Goal: Task Accomplishment & Management: Manage account settings

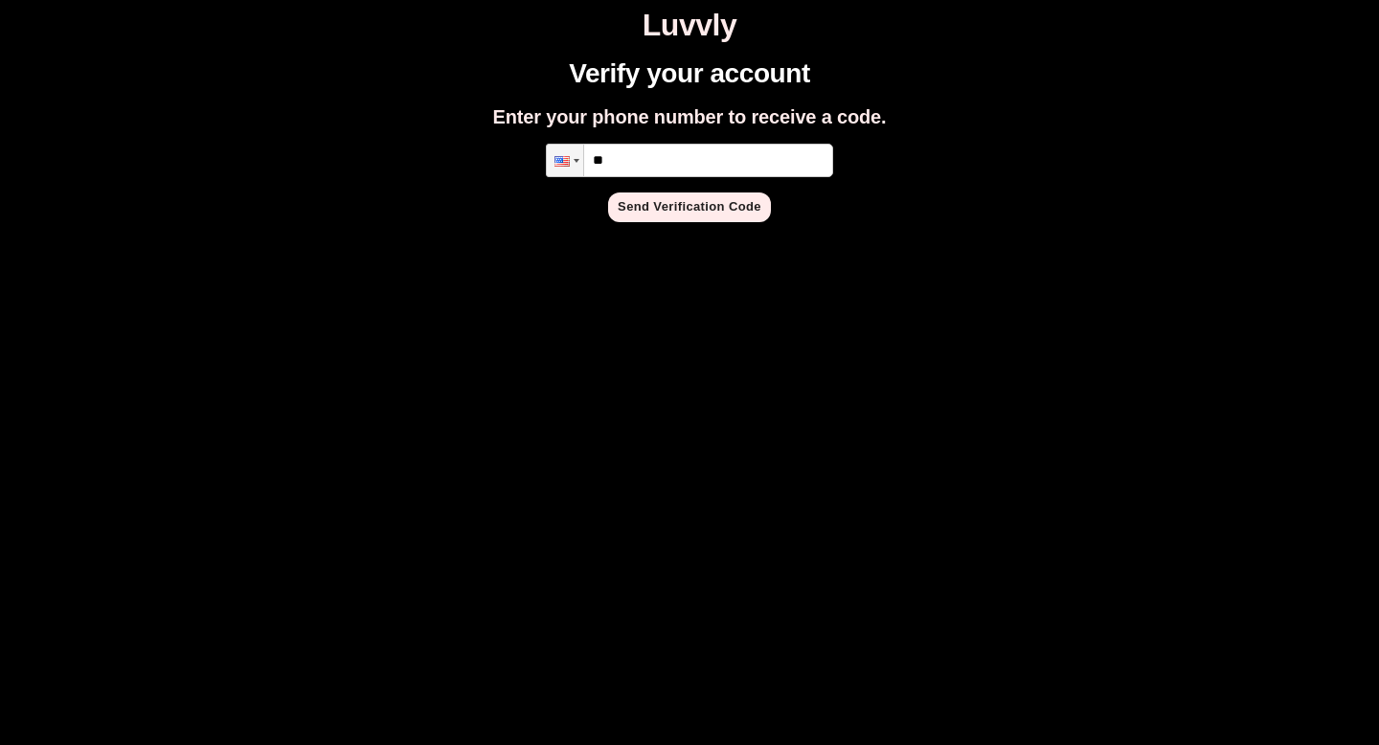
click at [654, 169] on input "**" at bounding box center [689, 161] width 287 height 34
type input "**********"
click at [714, 212] on button "Send Verification Code" at bounding box center [689, 207] width 163 height 30
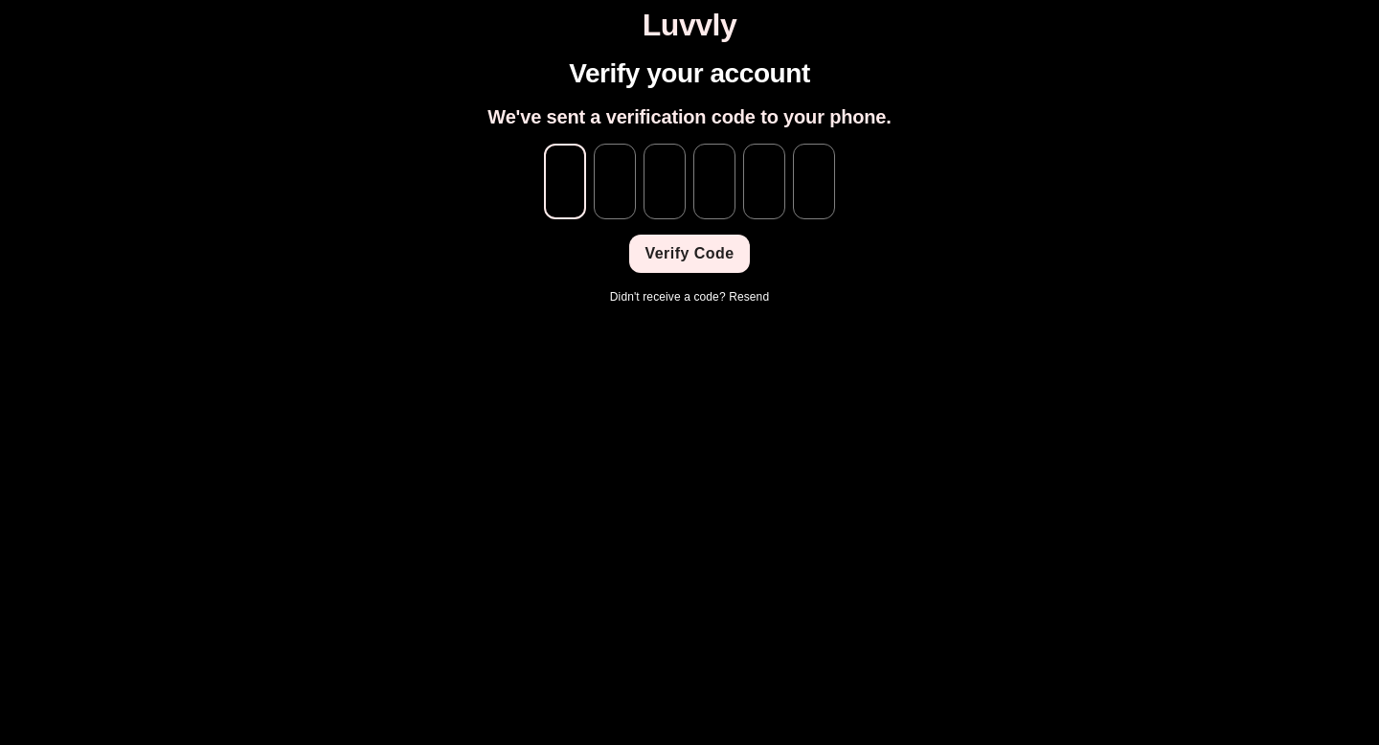
type input "*"
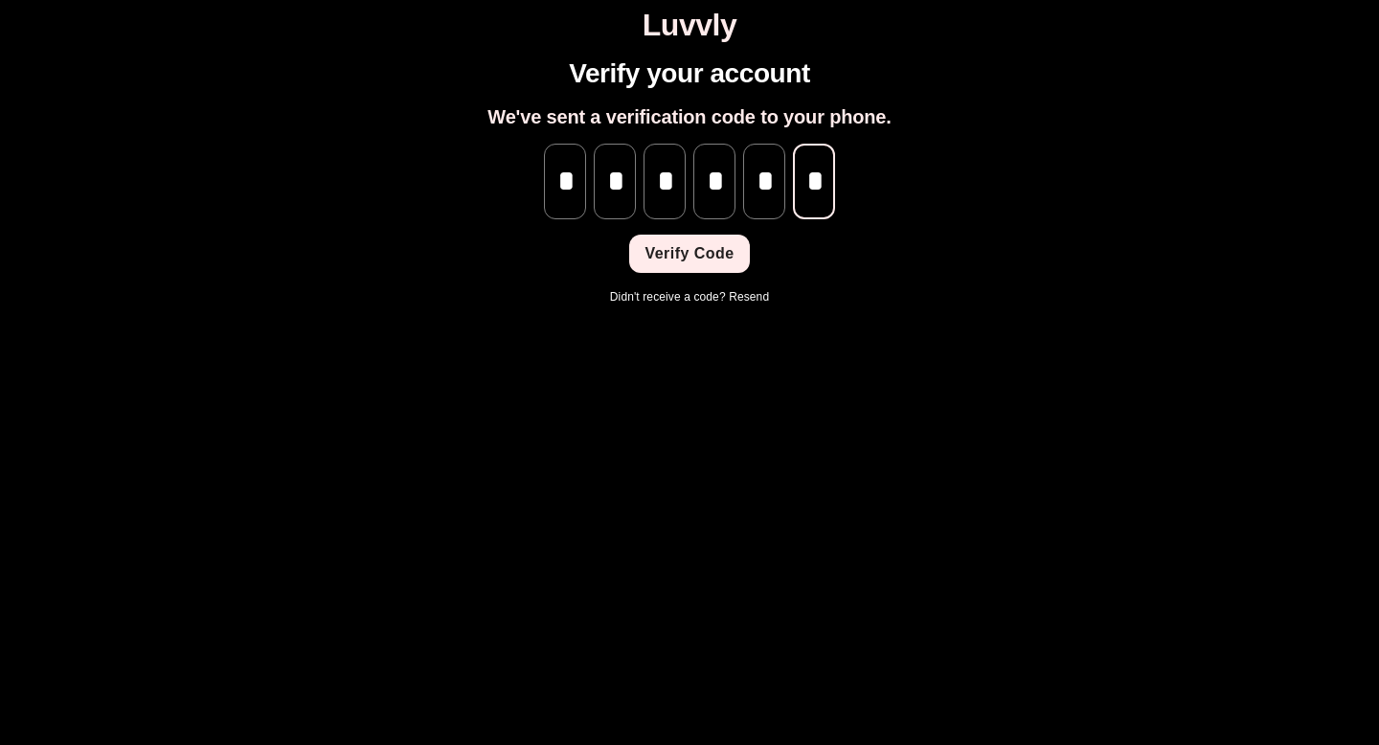
scroll to position [0, 1]
type input "*"
click at [680, 253] on button "Verify Code" at bounding box center [689, 254] width 120 height 38
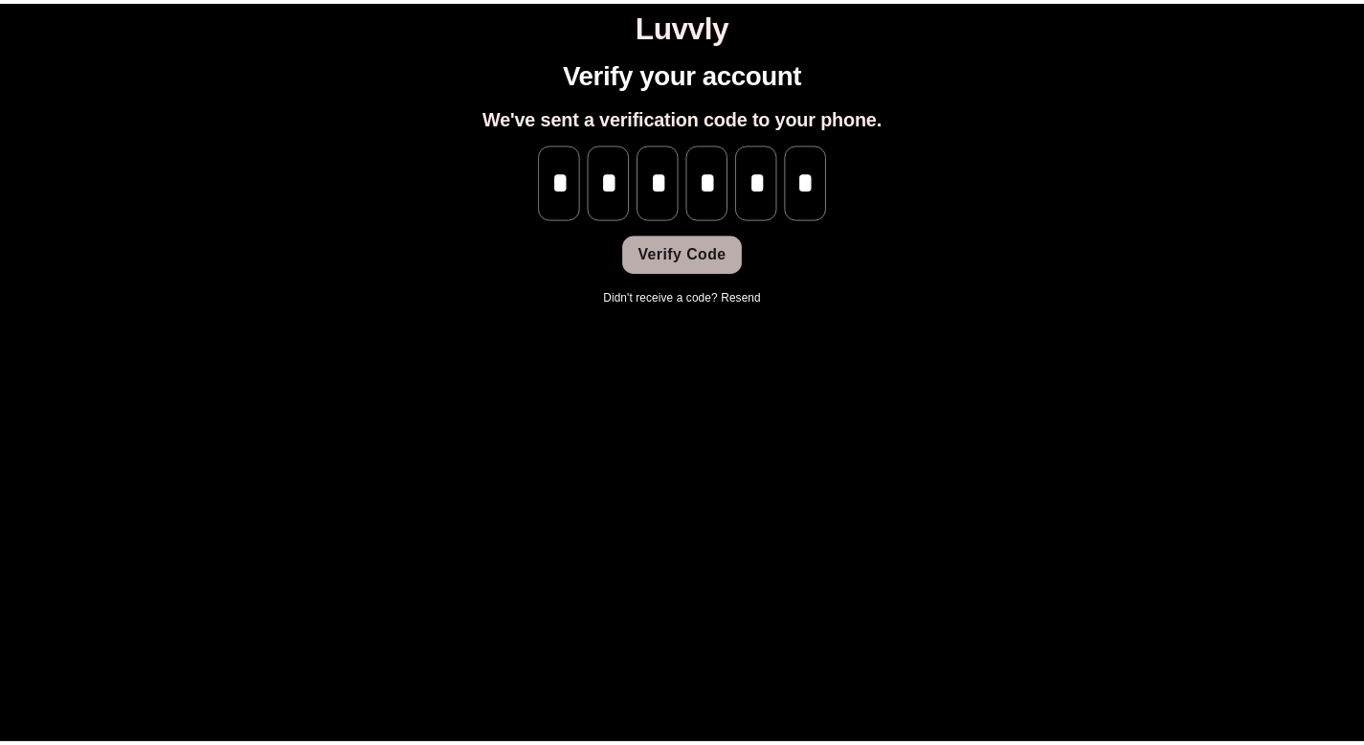
scroll to position [0, 0]
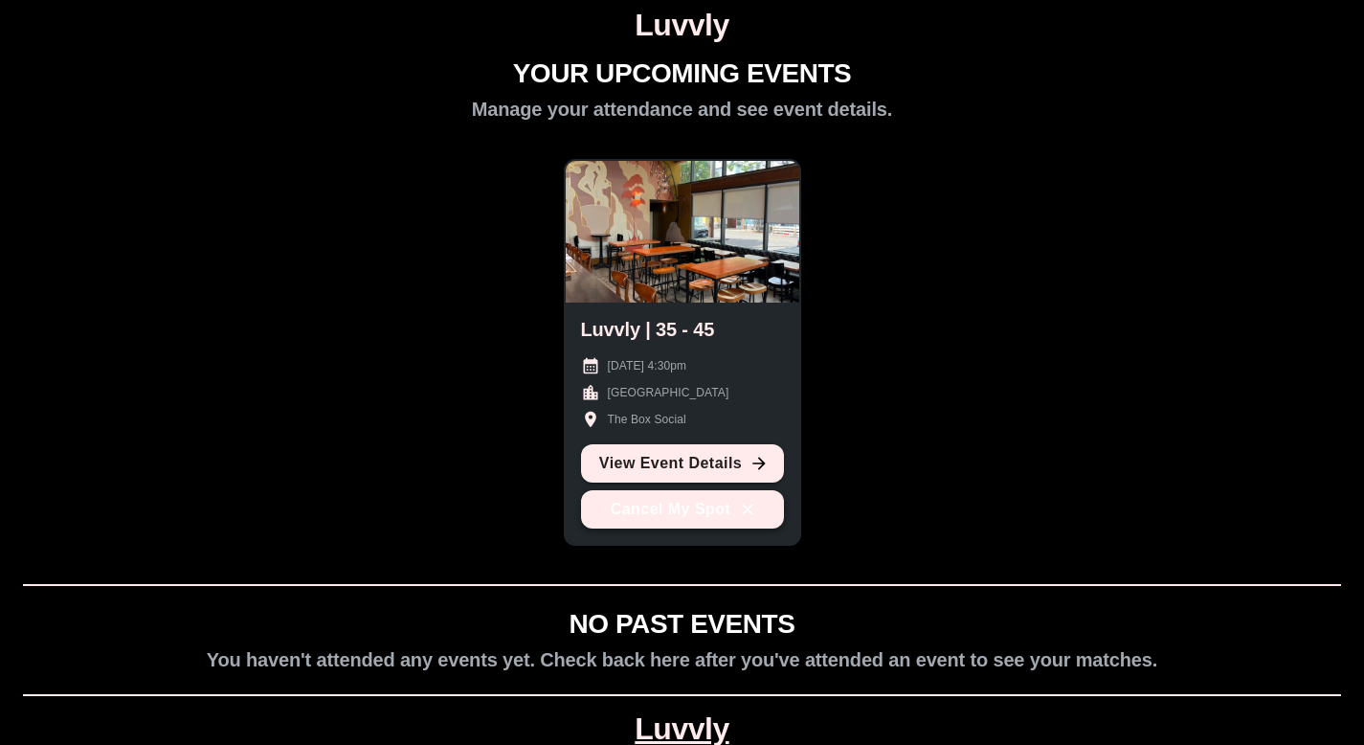
click at [609, 516] on button "Cancel My Spot" at bounding box center [682, 509] width 203 height 38
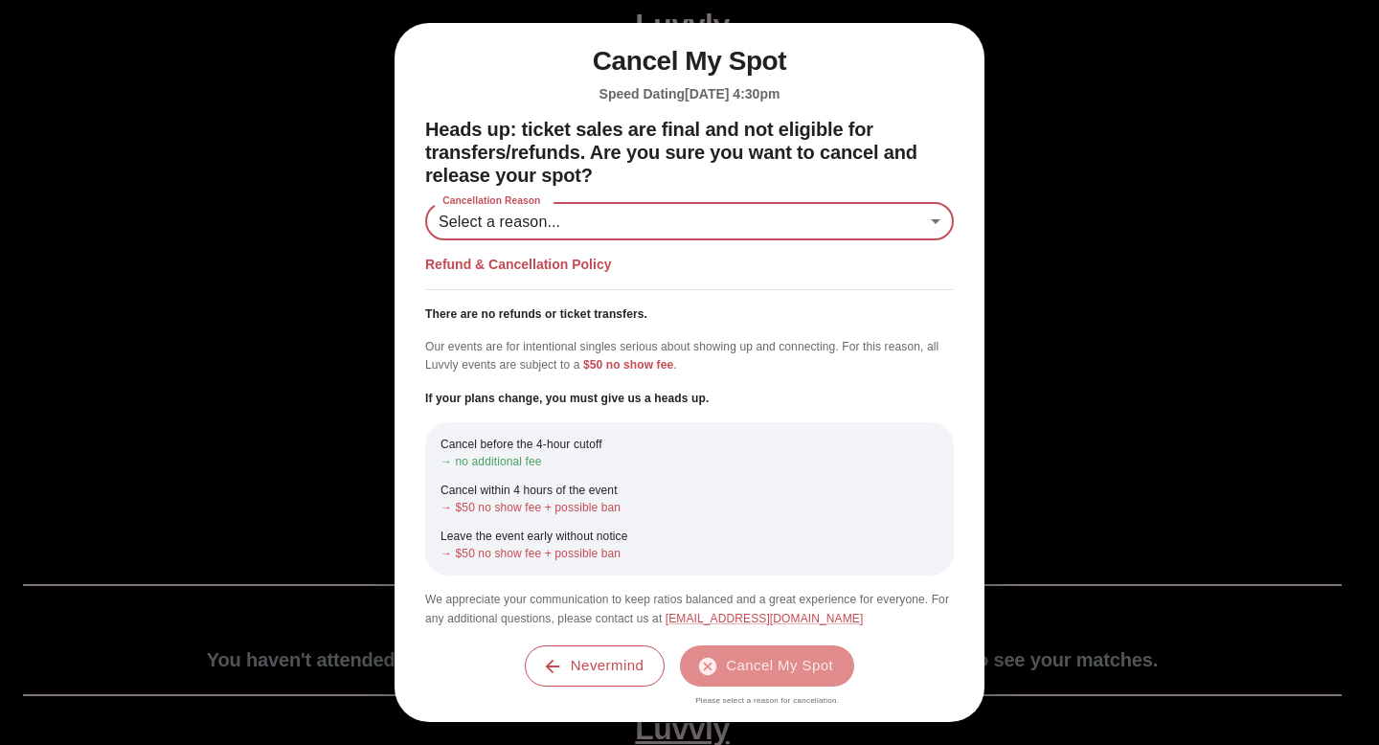
click at [904, 216] on body "Luvvly YOUR UPCOMING EVENTS Manage your attendance and see event details. Luvvl…" at bounding box center [689, 417] width 1363 height 819
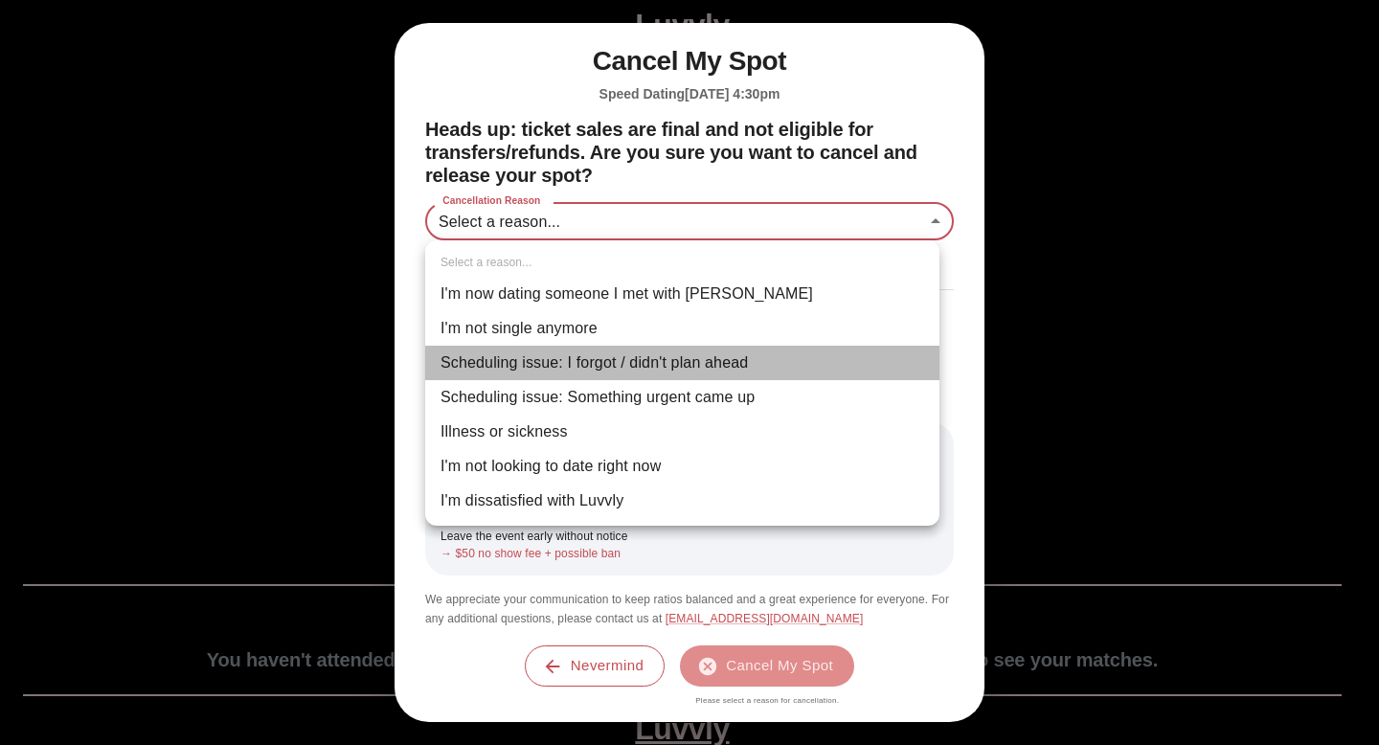
click at [773, 360] on li "Scheduling issue: I forgot / didn't plan ahead" at bounding box center [682, 363] width 514 height 34
type input "**********"
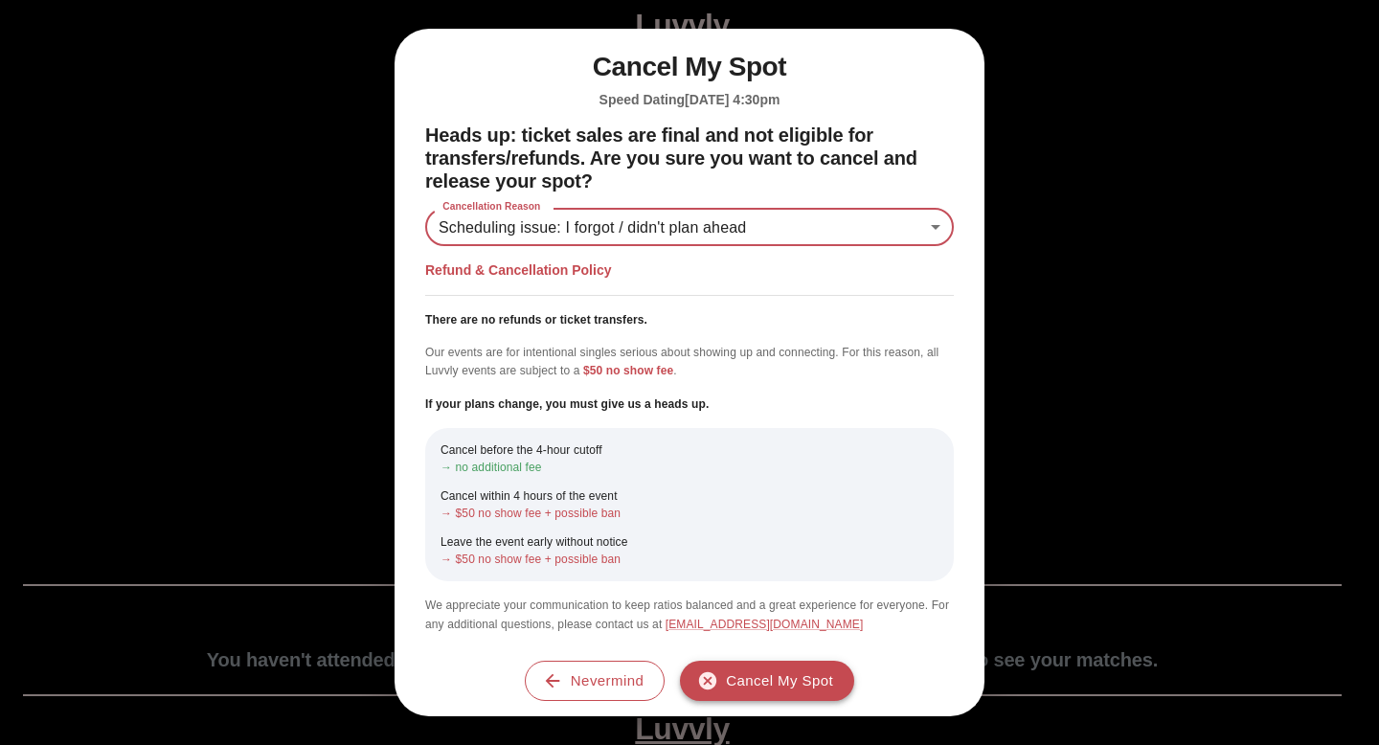
click at [726, 669] on button "Cancel My Spot" at bounding box center [767, 681] width 174 height 40
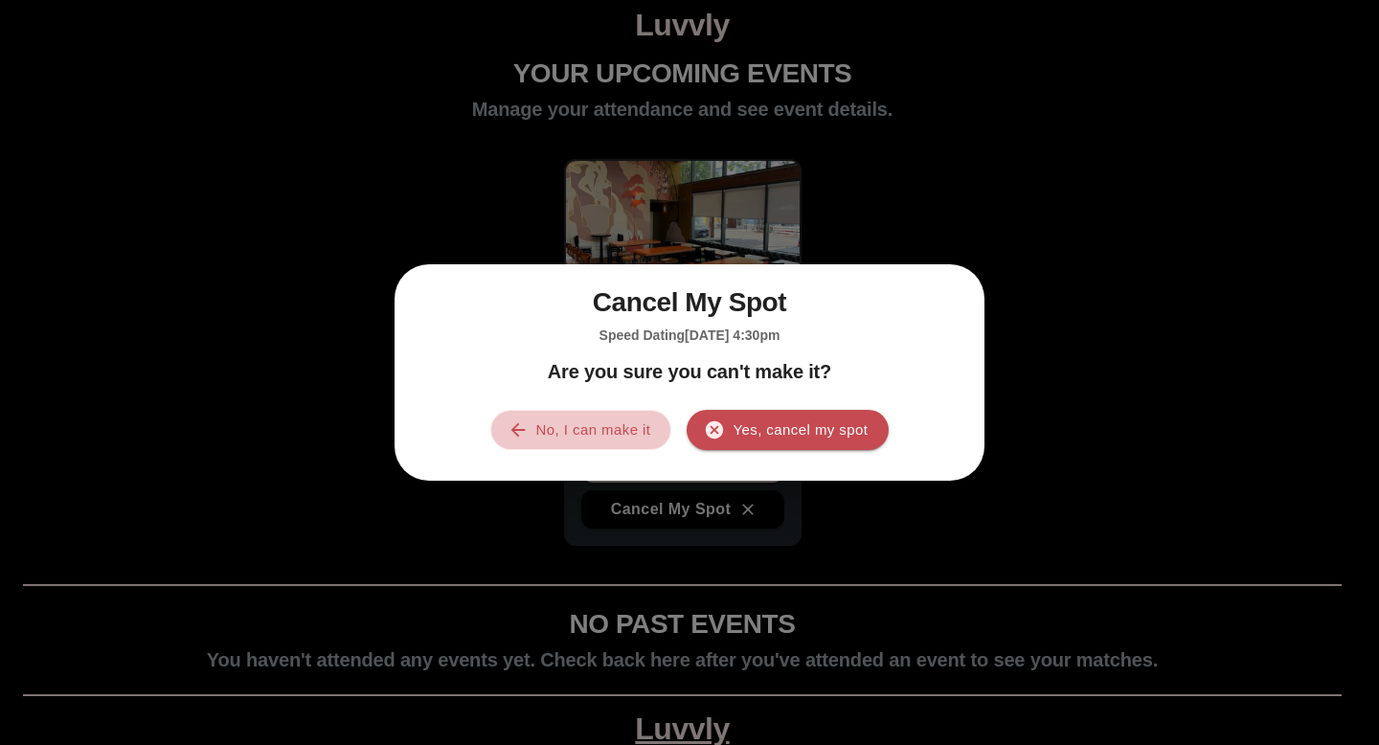
click at [513, 425] on icon "button" at bounding box center [517, 429] width 21 height 21
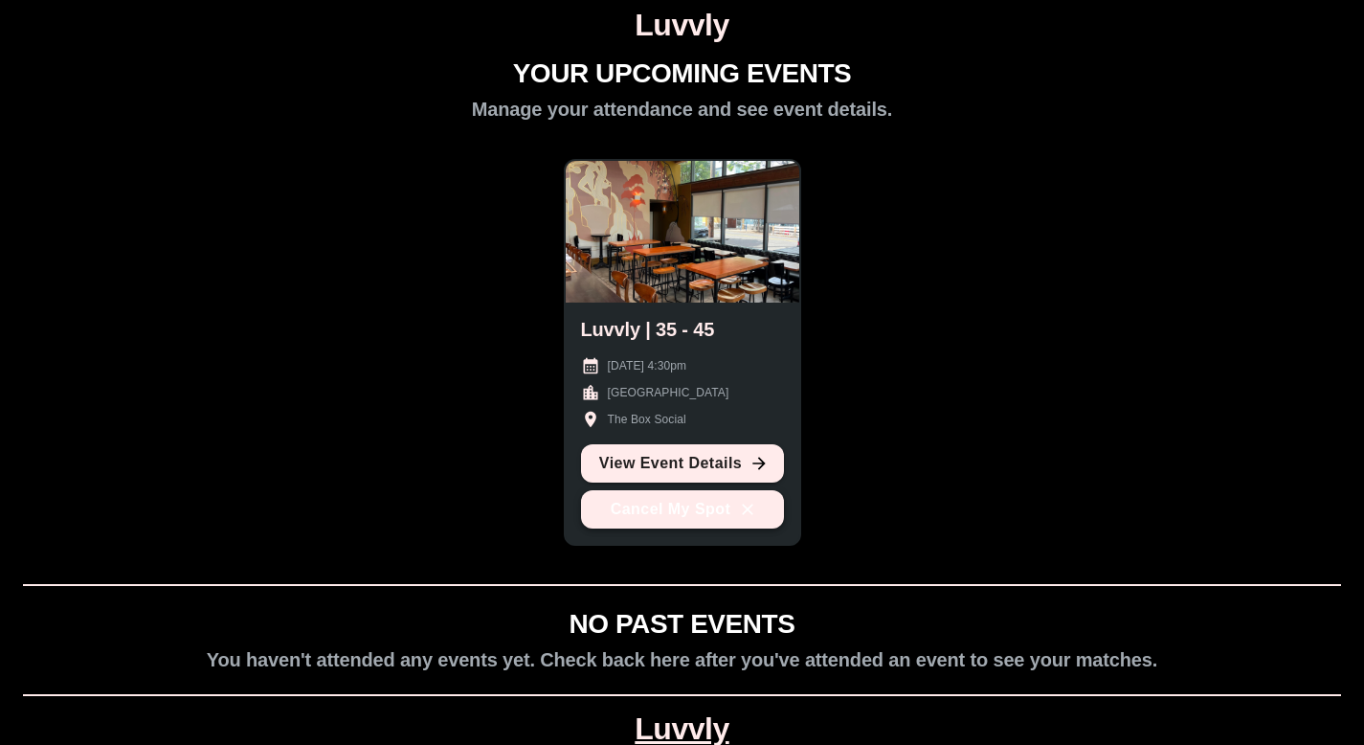
click at [647, 505] on button "Cancel My Spot" at bounding box center [682, 509] width 203 height 38
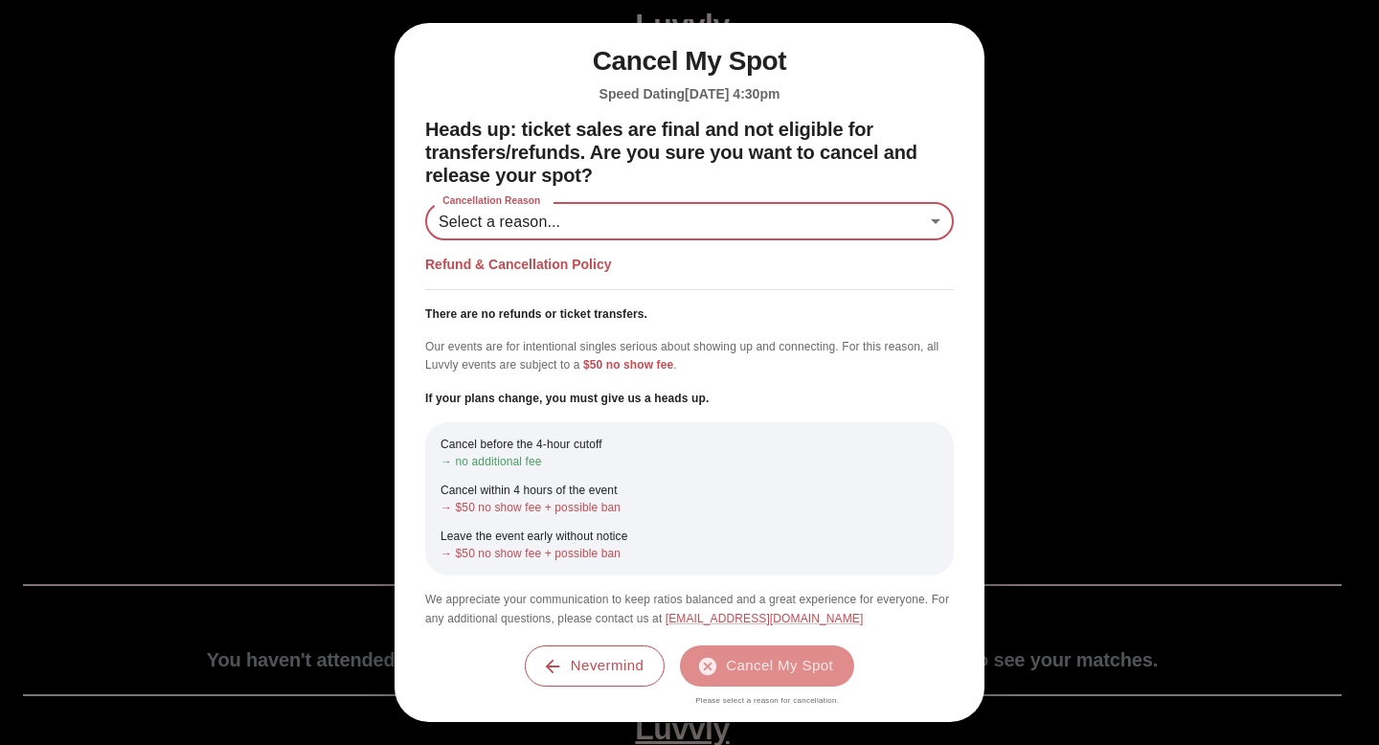
click at [557, 690] on div "Nevermind Cancel My Spot Please select a reason for cancellation." at bounding box center [689, 675] width 529 height 61
click at [552, 660] on icon "button" at bounding box center [553, 666] width 14 height 14
